Goal: Task Accomplishment & Management: Manage account settings

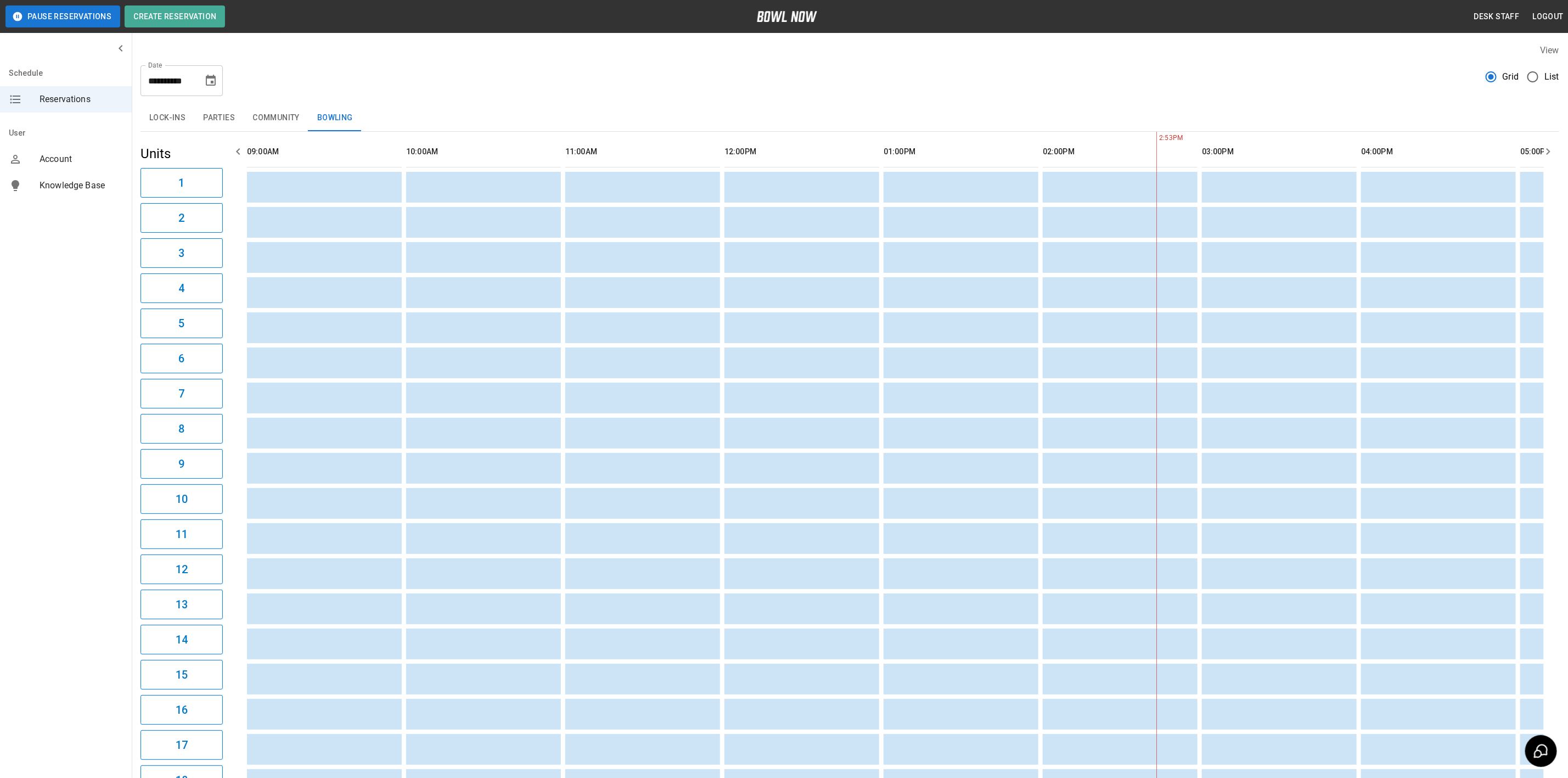
scroll to position [0, 796]
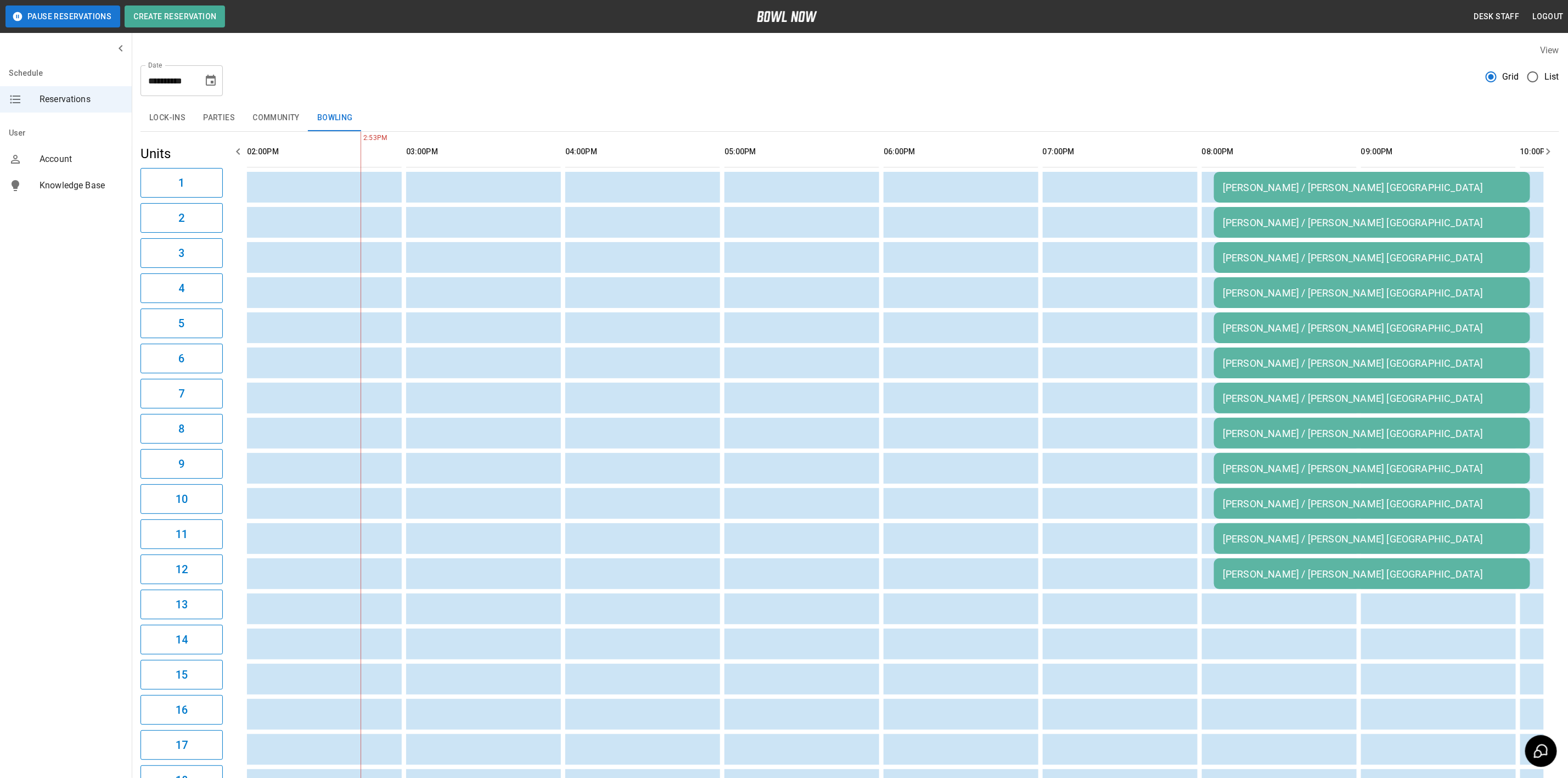
click at [208, 79] on icon "Choose date, selected date is Nov 7, 2025" at bounding box center [210, 80] width 13 height 13
click at [210, 112] on icon "Previous month" at bounding box center [211, 113] width 4 height 6
click at [210, 178] on button "10" at bounding box center [212, 180] width 20 height 20
type input "**********"
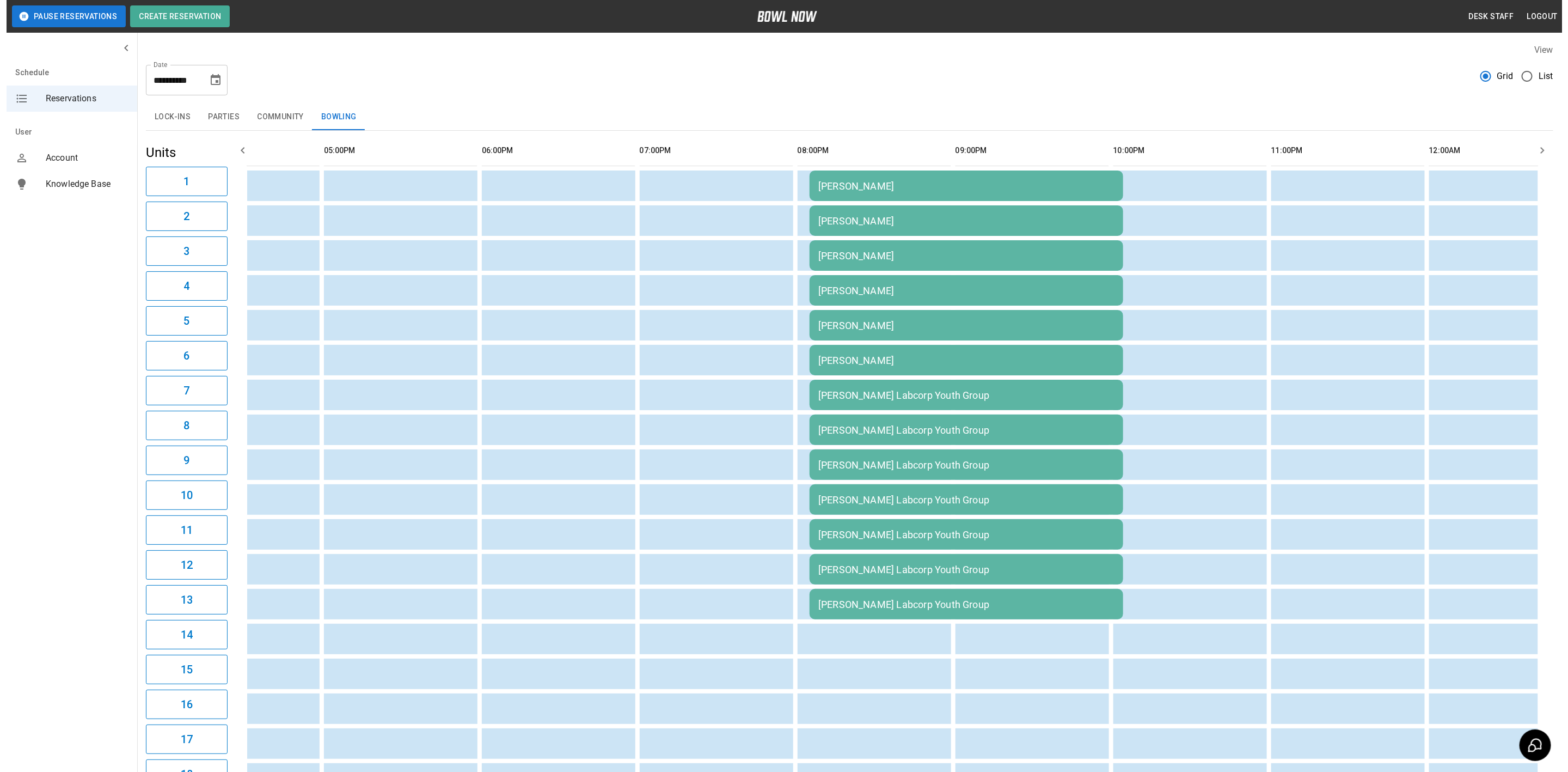
scroll to position [0, 1199]
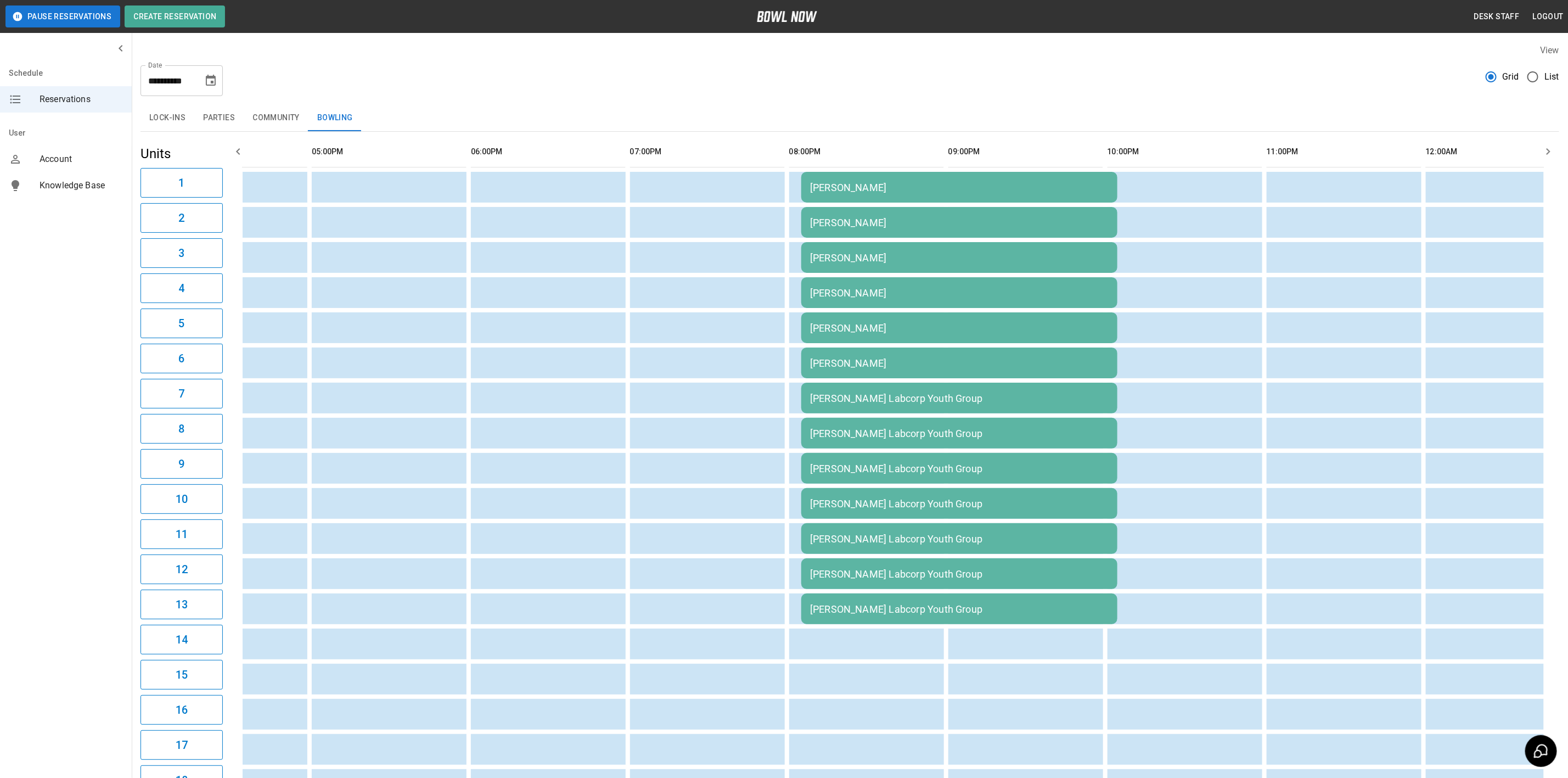
click at [843, 188] on div "[PERSON_NAME]" at bounding box center [959, 188] width 298 height 12
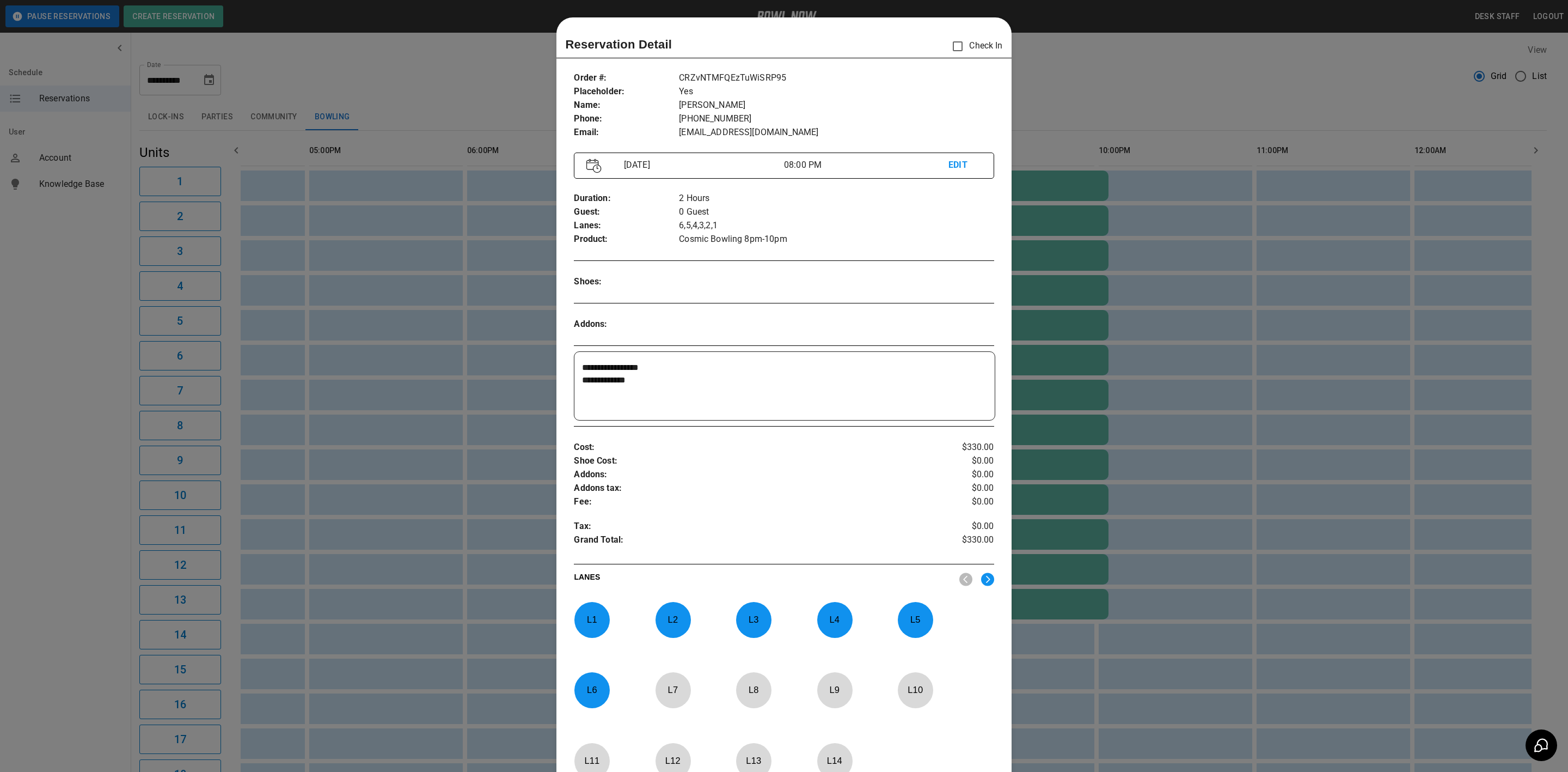
scroll to position [17, 0]
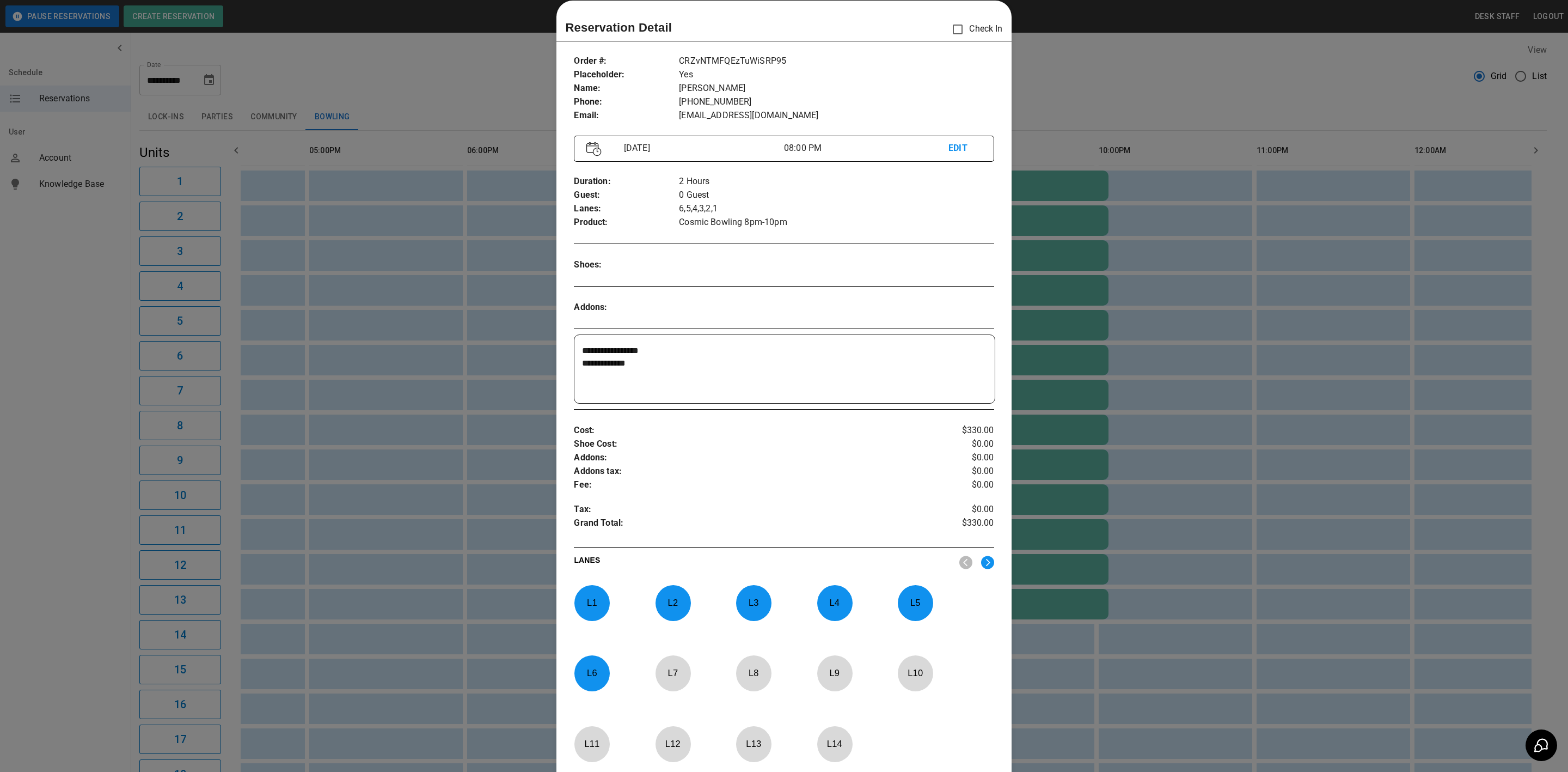
click at [469, 502] on div at bounding box center [784, 386] width 1568 height 772
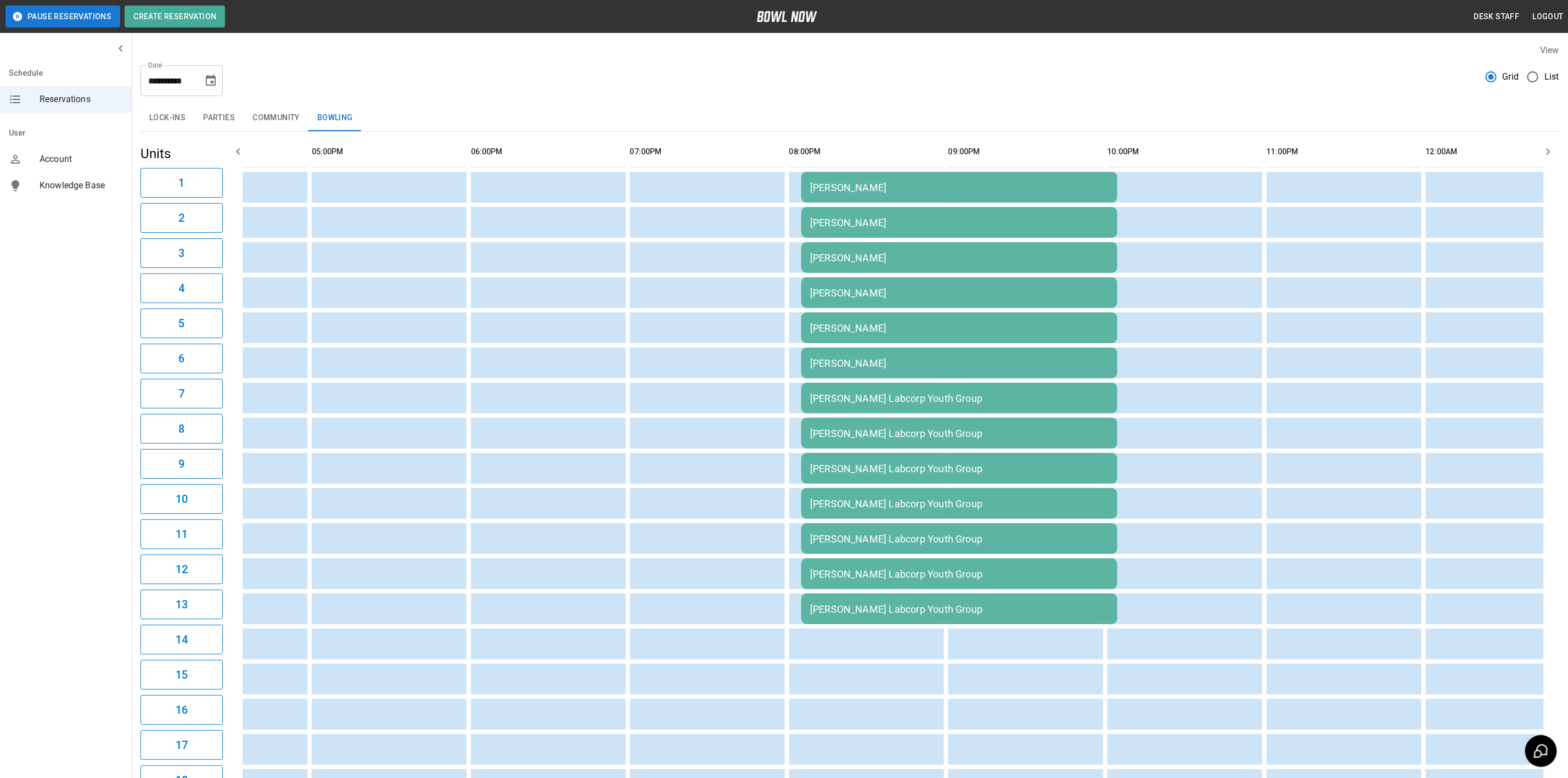
click at [840, 463] on div "[PERSON_NAME] Labcorp Youth Group" at bounding box center [959, 468] width 298 height 12
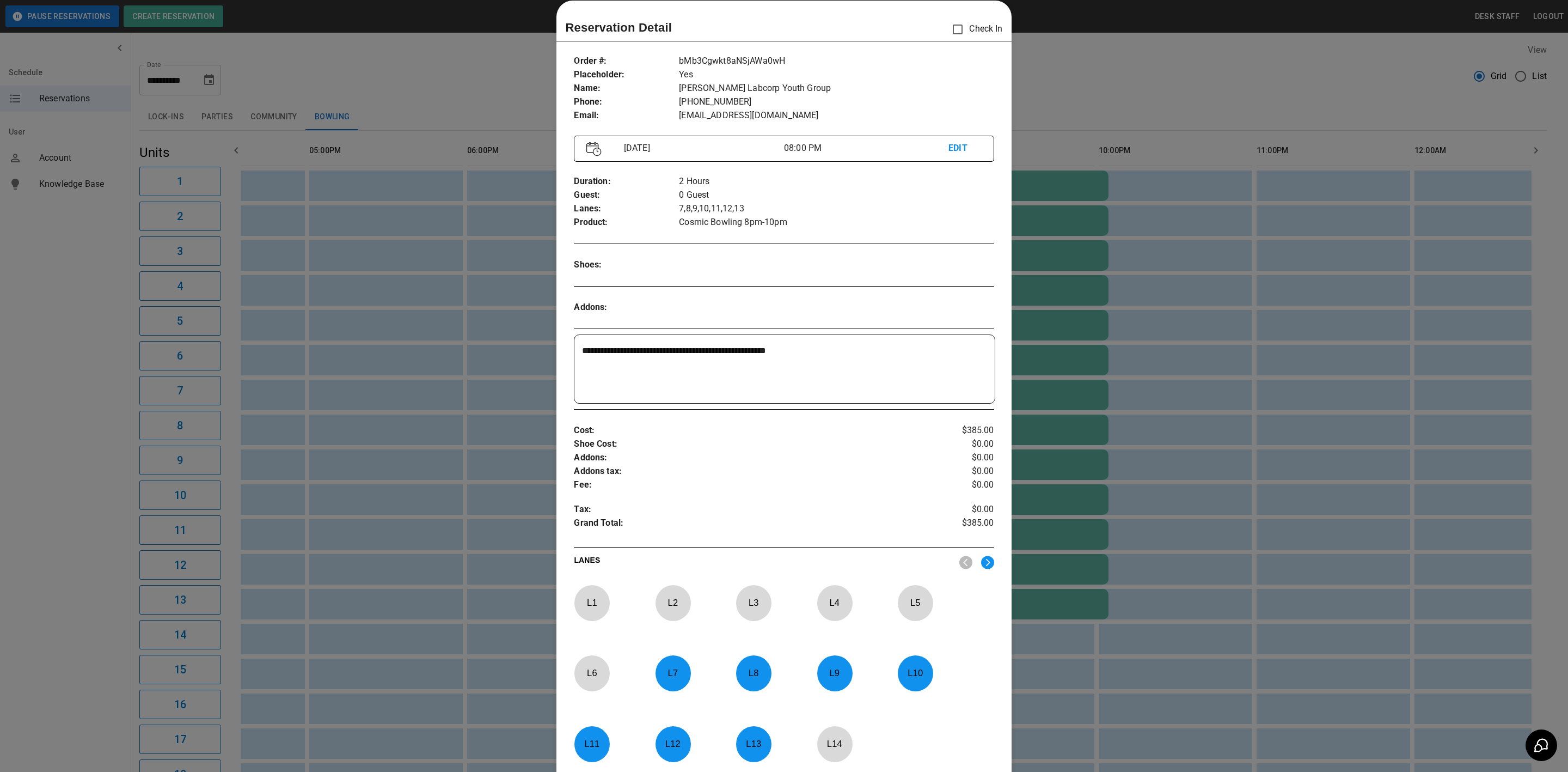
click at [423, 549] on div at bounding box center [784, 386] width 1568 height 772
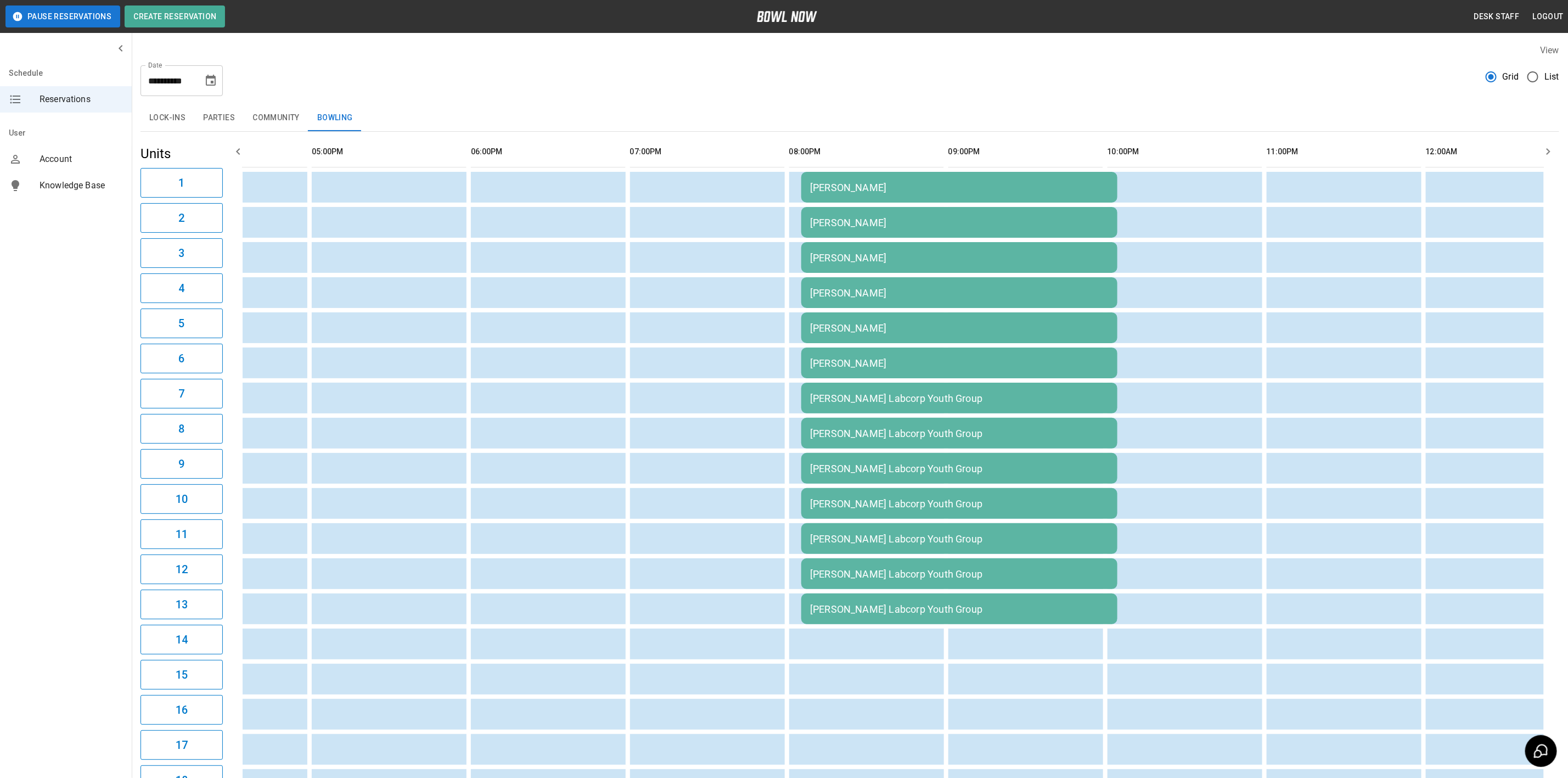
click at [838, 177] on td "[PERSON_NAME]" at bounding box center [960, 187] width 316 height 31
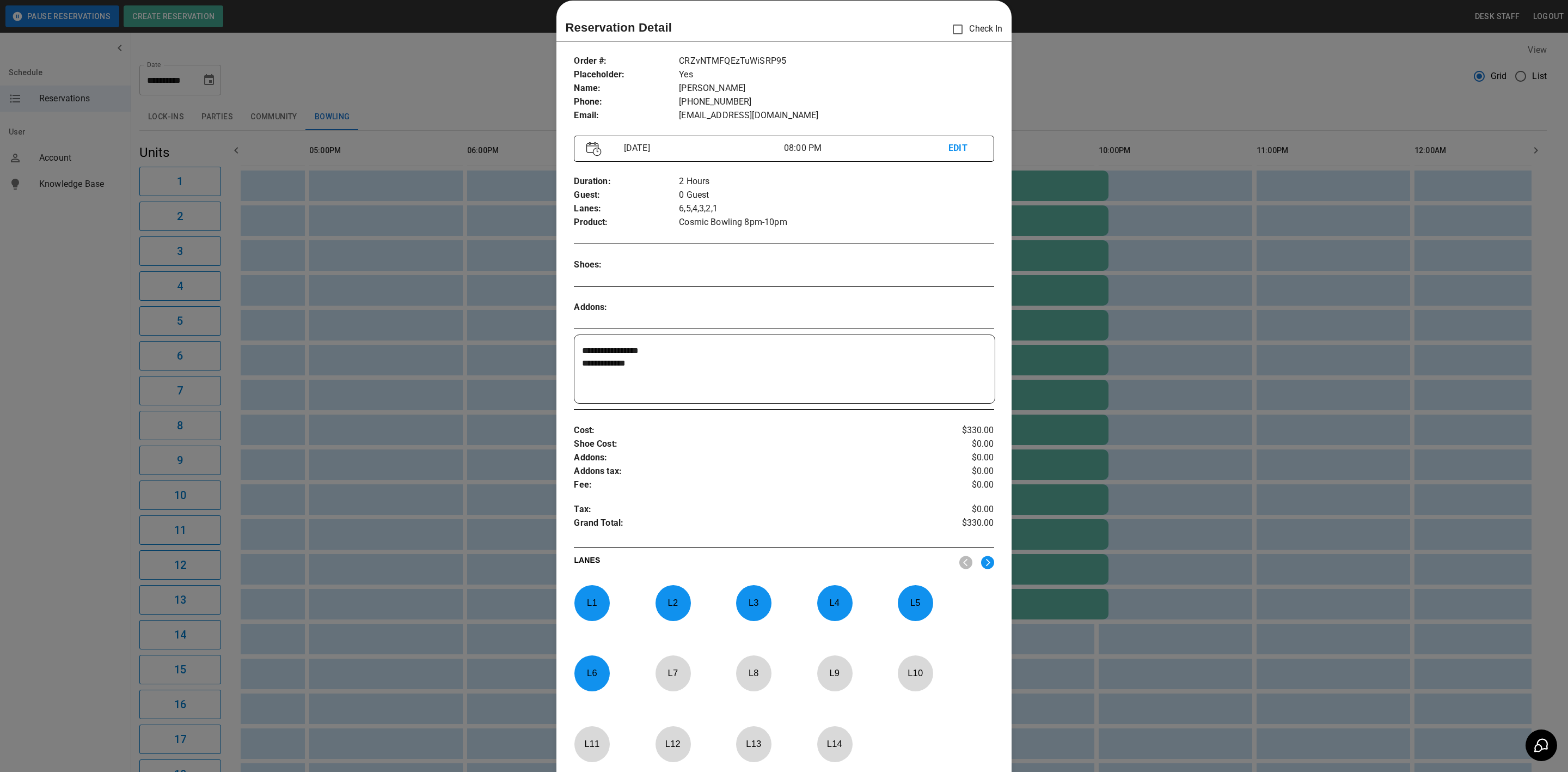
click at [362, 533] on div at bounding box center [784, 386] width 1568 height 772
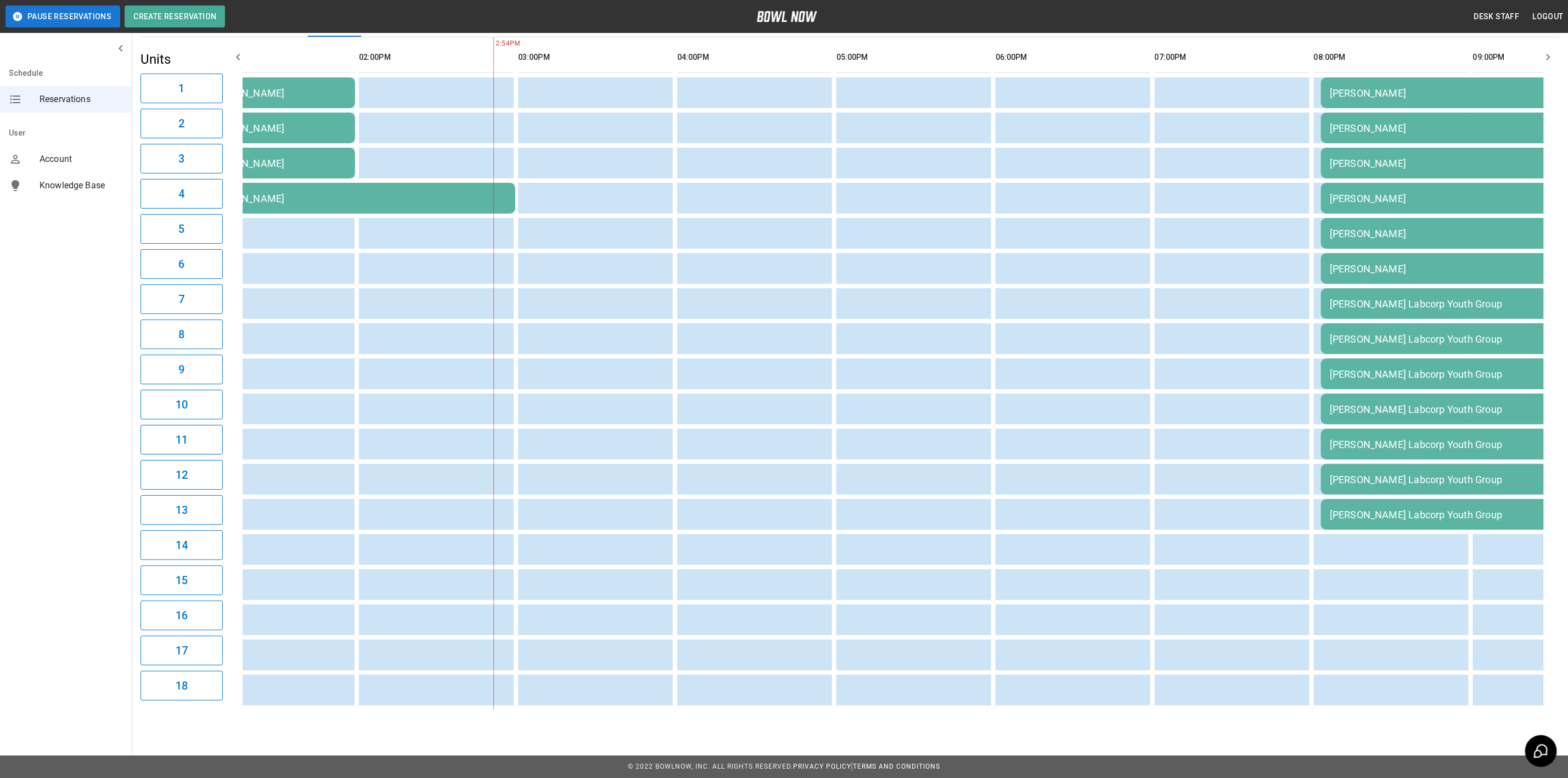
scroll to position [0, 0]
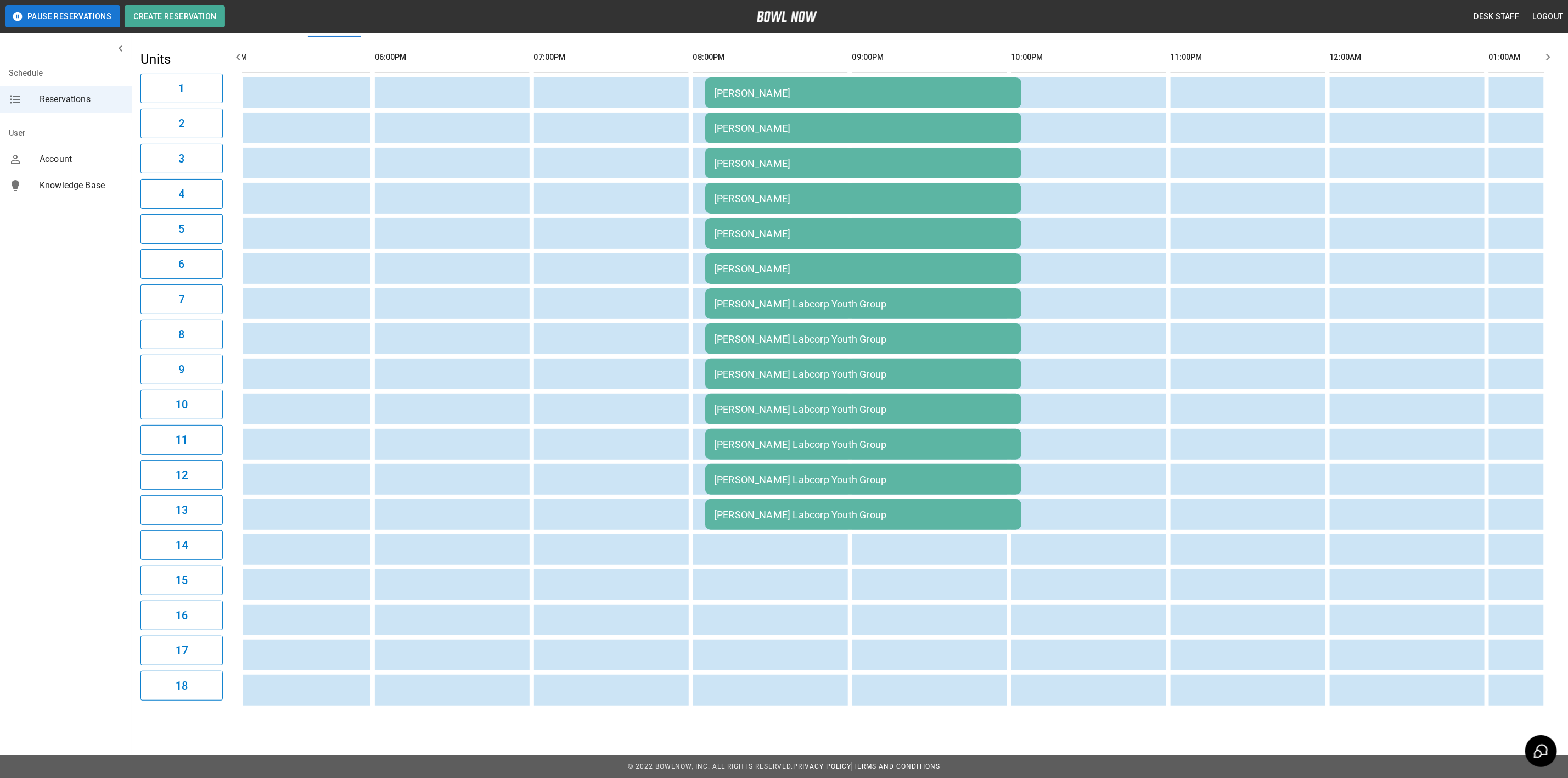
click at [848, 443] on td "[PERSON_NAME] Labcorp Youth Group" at bounding box center [863, 444] width 316 height 31
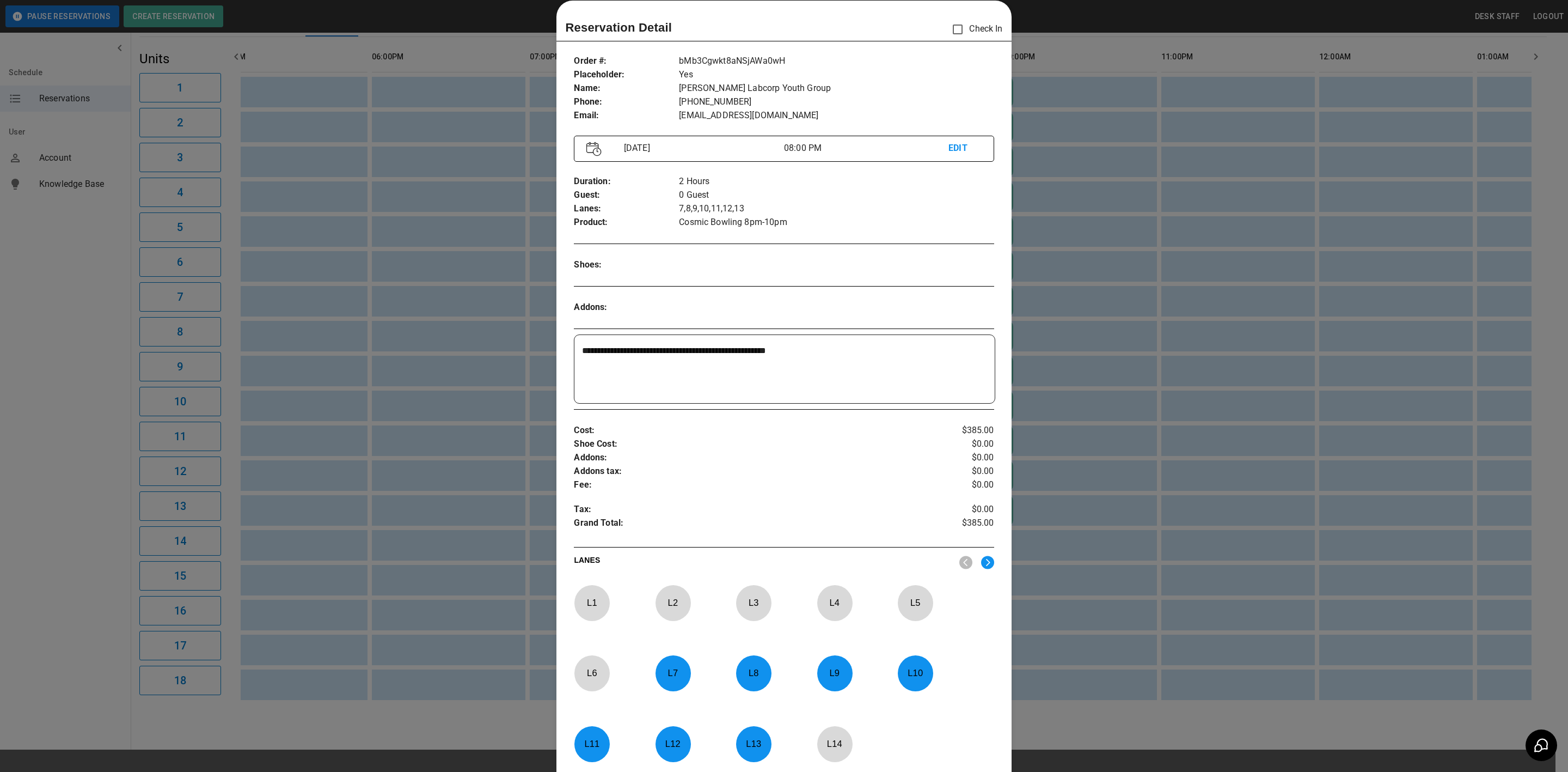
click at [849, 352] on textarea "**********" at bounding box center [783, 369] width 401 height 50
type textarea "**********"
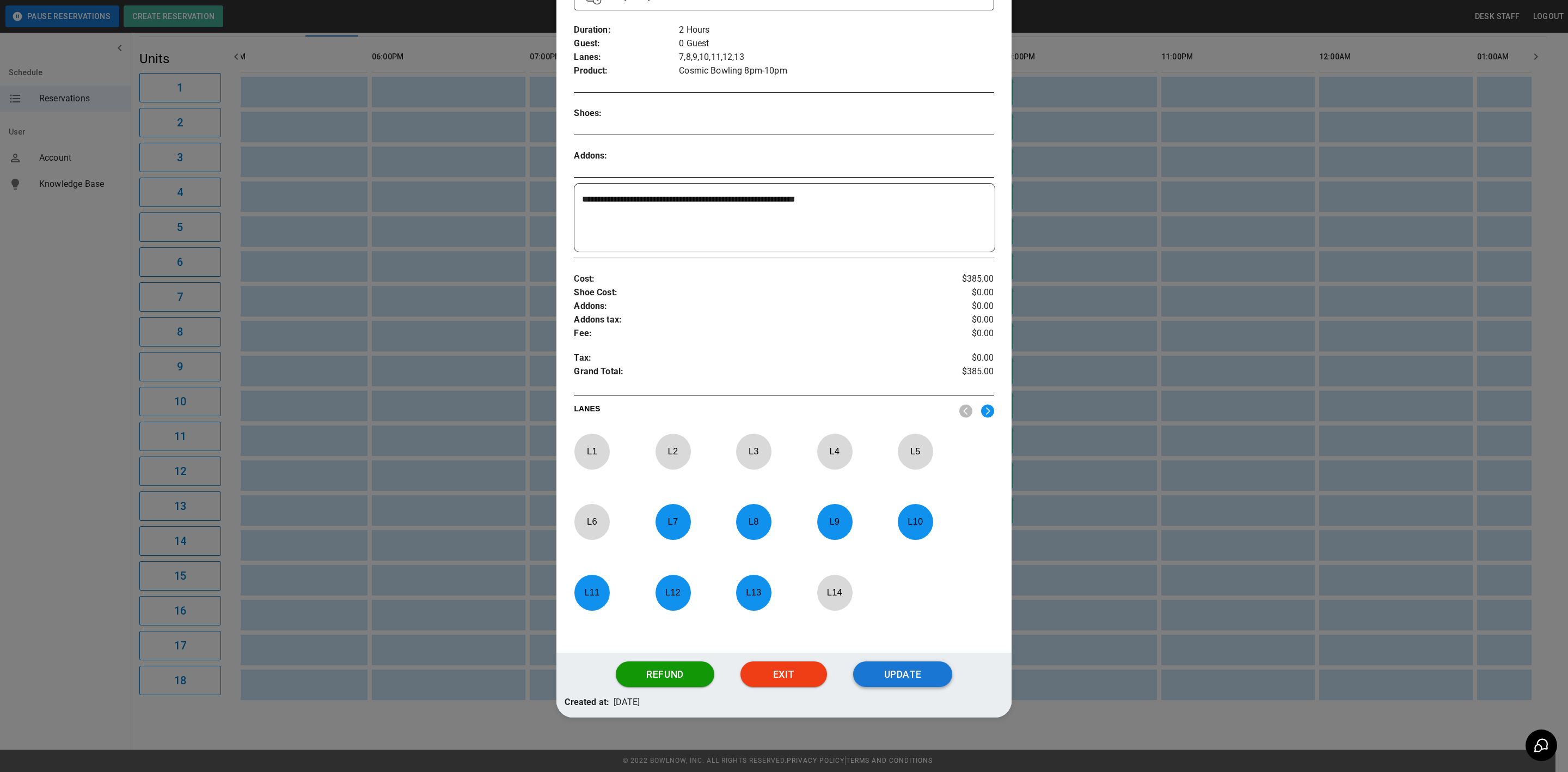
click at [894, 672] on button "Update" at bounding box center [902, 674] width 99 height 26
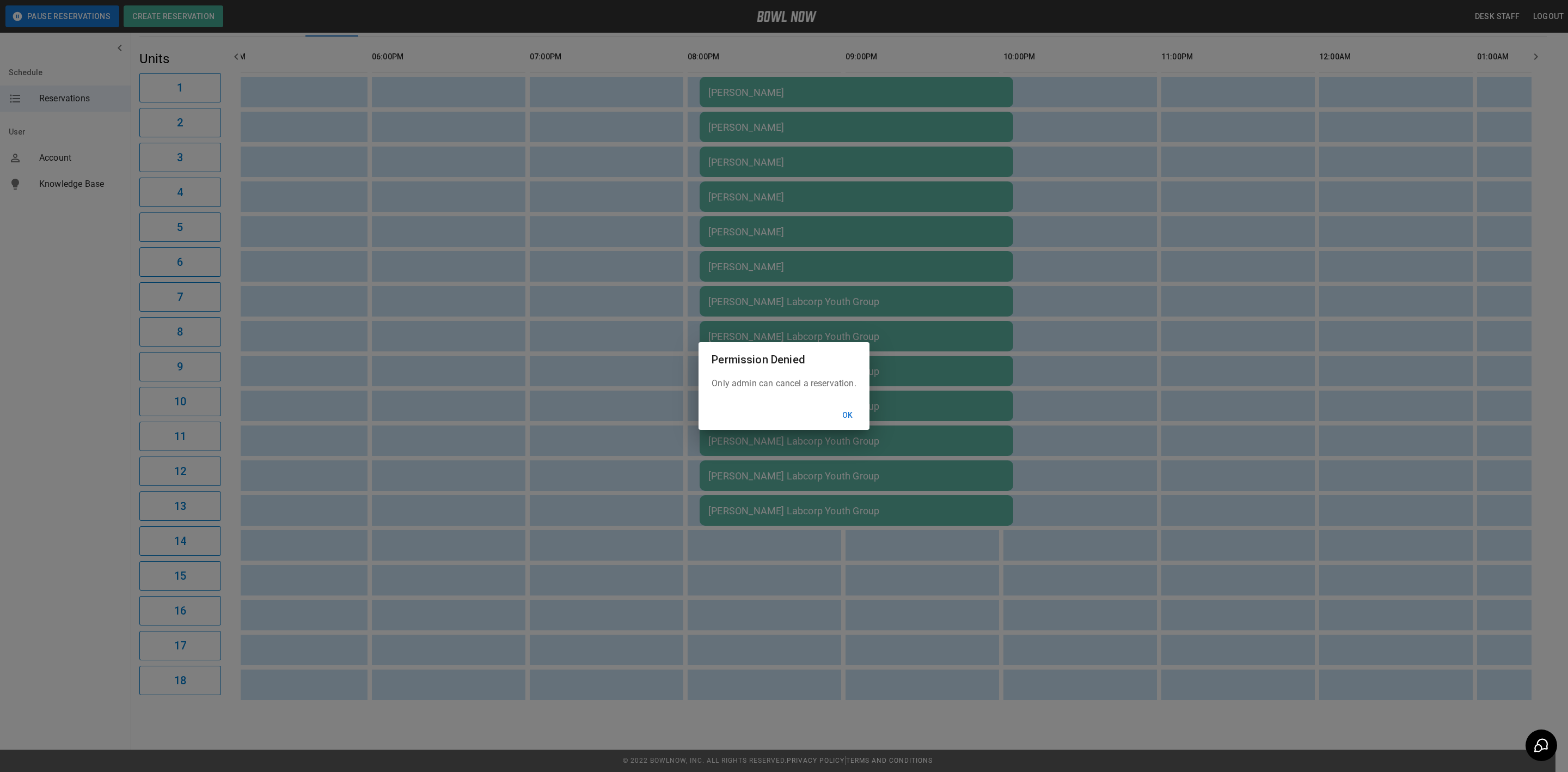
click at [836, 409] on button "Ok" at bounding box center [848, 415] width 35 height 20
